Goal: Task Accomplishment & Management: Manage account settings

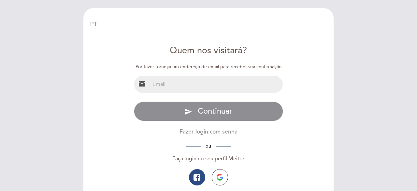
select select "pt"
click at [195, 88] on input "email" at bounding box center [216, 84] width 133 height 17
type input "[EMAIL_ADDRESS][DOMAIN_NAME]"
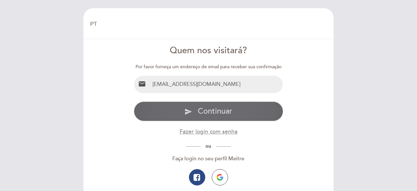
click at [200, 107] on span "Continuar" at bounding box center [215, 110] width 35 height 9
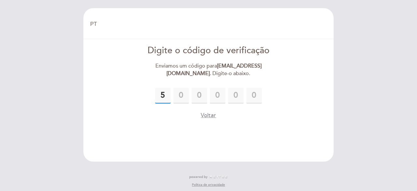
type input "5"
type input "3"
type input "9"
type input "8"
type input "1"
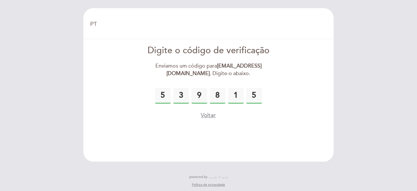
type input "5"
